Goal: Navigation & Orientation: Go to known website

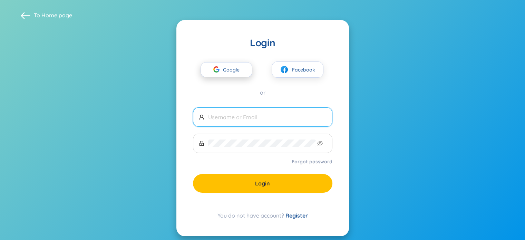
click at [230, 74] on span "Google" at bounding box center [233, 69] width 20 height 14
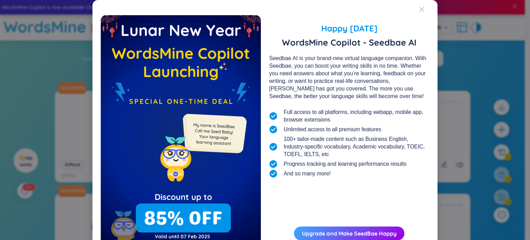
click at [420, 11] on icon "Close" at bounding box center [422, 10] width 6 height 6
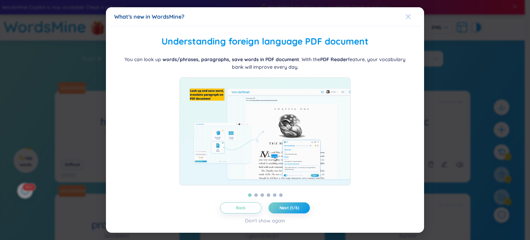
click at [410, 15] on icon "Close" at bounding box center [408, 17] width 6 height 6
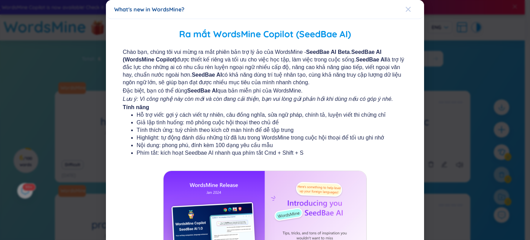
click at [406, 12] on div "Close" at bounding box center [408, 9] width 6 height 19
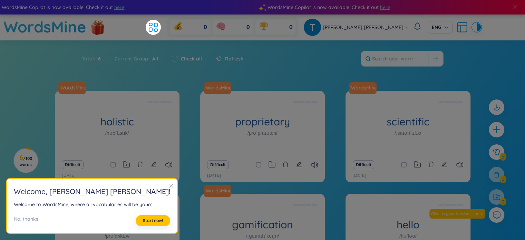
click at [456, 70] on div "Total : 6 Current Group : All Check all Refresh" at bounding box center [262, 62] width 431 height 30
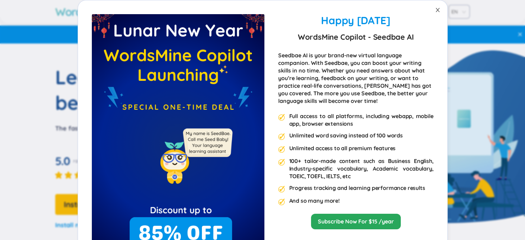
click at [437, 12] on icon "close" at bounding box center [438, 10] width 6 height 6
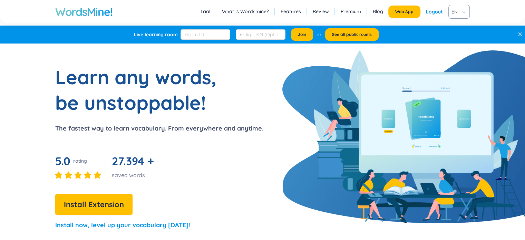
click at [457, 11] on span "EN" at bounding box center [457, 12] width 12 height 10
click at [456, 37] on div "VIE" at bounding box center [458, 38] width 13 height 8
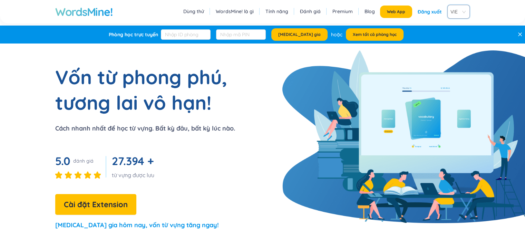
click at [514, 4] on div "WordsMine! Dùng thử WordsMine! là gì Tính năng Đánh giá Premium Blog Web App Đă…" at bounding box center [262, 11] width 525 height 23
click at [387, 74] on section "Vốn từ phong phú, tương lai vô hạn! Cách nhanh nhất để học từ vựng. Bất kỳ đâu,…" at bounding box center [262, 150] width 525 height 172
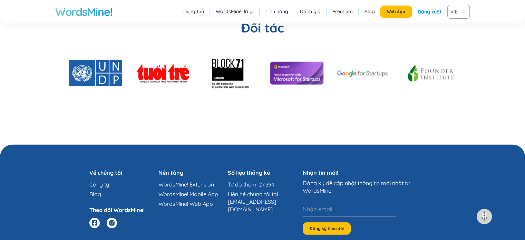
scroll to position [1737, 0]
